Goal: Information Seeking & Learning: Find specific page/section

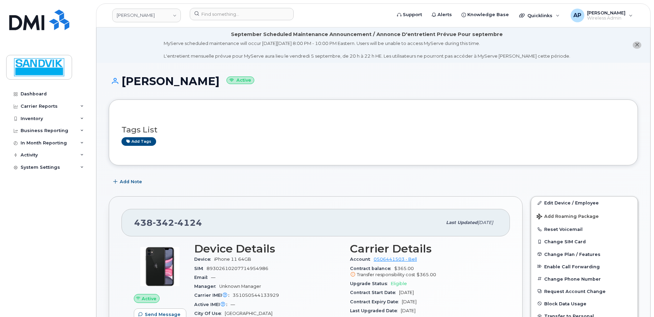
scroll to position [69, 0]
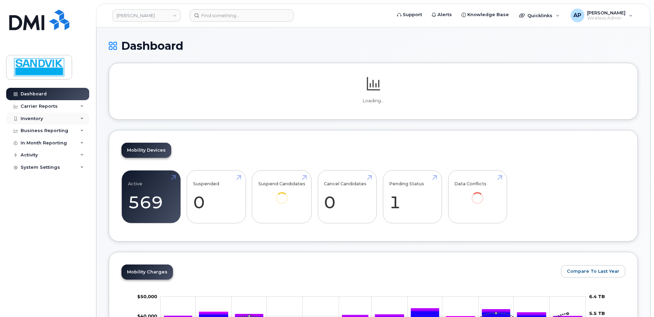
click at [38, 119] on div "Inventory" at bounding box center [32, 118] width 22 height 5
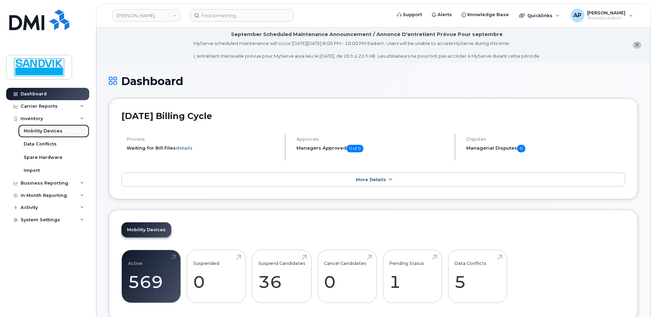
click at [50, 132] on div "Mobility Devices" at bounding box center [43, 131] width 39 height 6
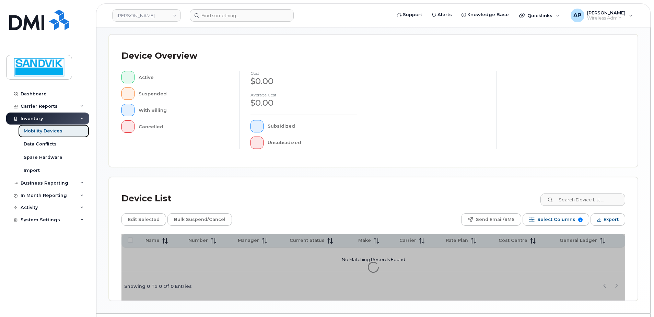
scroll to position [137, 0]
click at [567, 200] on input at bounding box center [582, 199] width 85 height 12
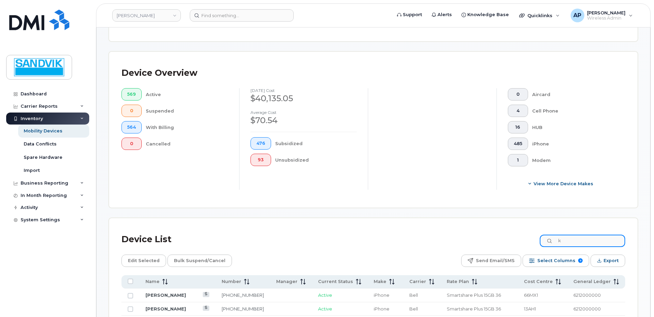
scroll to position [155, 0]
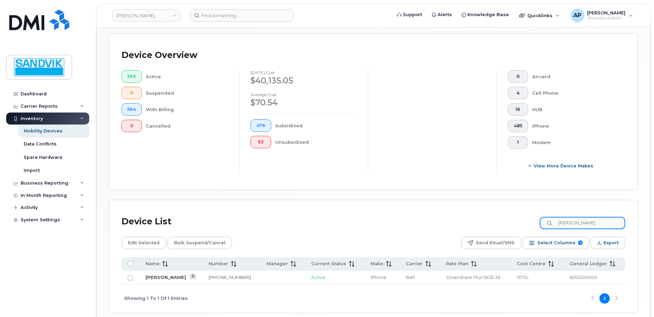
type input "kyle"
